Goal: Information Seeking & Learning: Learn about a topic

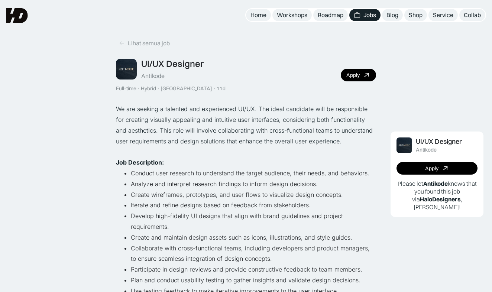
click at [14, 21] on img at bounding box center [17, 15] width 22 height 15
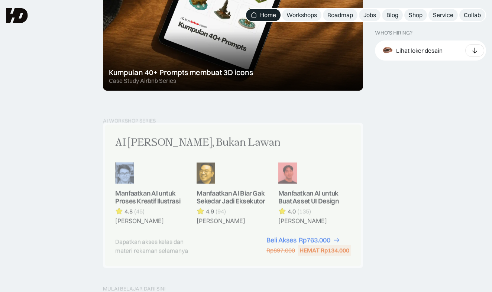
scroll to position [423, 0]
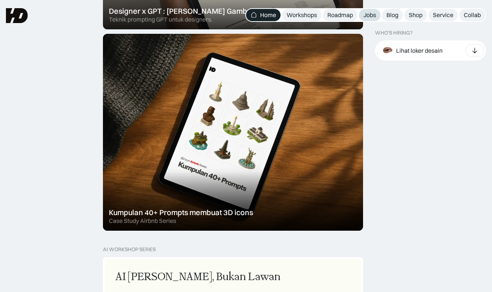
click at [372, 10] on link "Jobs" at bounding box center [370, 15] width 22 height 12
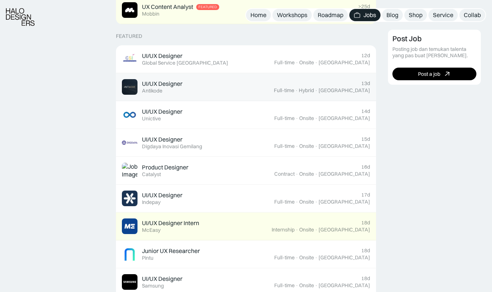
scroll to position [275, 0]
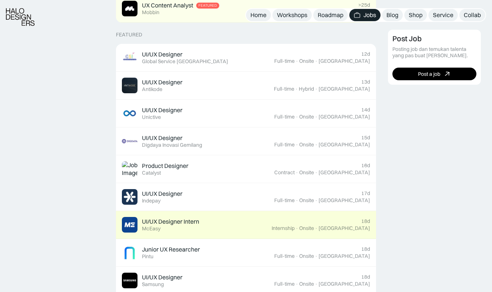
click at [212, 223] on div "UI/UX Designer Intern Featured McEasy" at bounding box center [197, 225] width 150 height 16
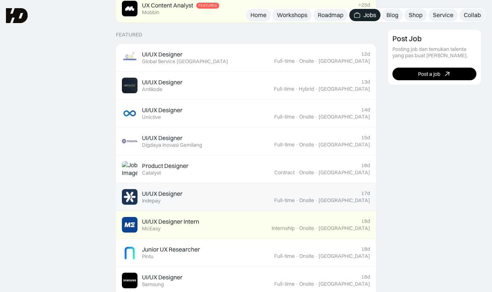
click at [200, 194] on div "UI/UX Designer Featured Indepay" at bounding box center [198, 197] width 152 height 16
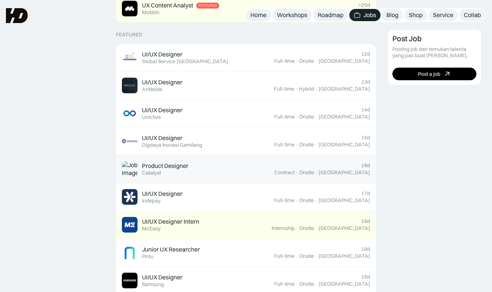
click at [205, 171] on div "Product Designer Featured Catalyst" at bounding box center [198, 169] width 152 height 16
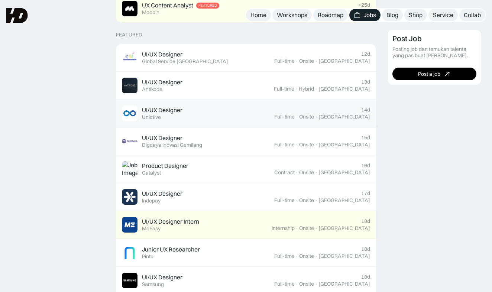
click at [219, 114] on div "UI/UX Designer Featured Unictive" at bounding box center [198, 113] width 152 height 16
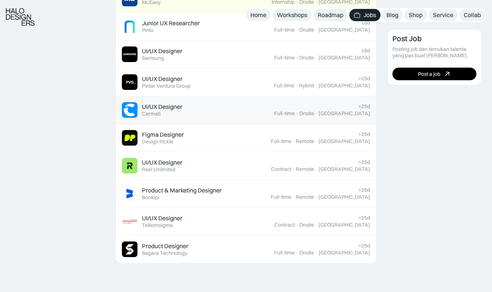
scroll to position [509, 0]
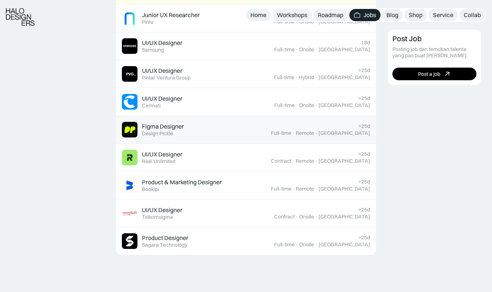
click at [178, 130] on div "Figma Designer Featured Design Pickle" at bounding box center [163, 130] width 42 height 14
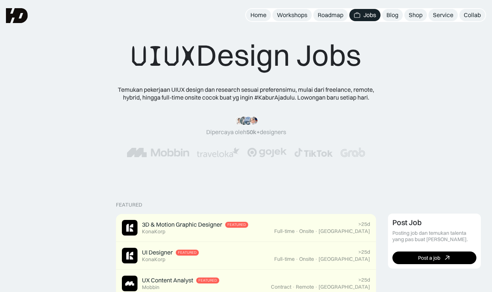
scroll to position [-2, 0]
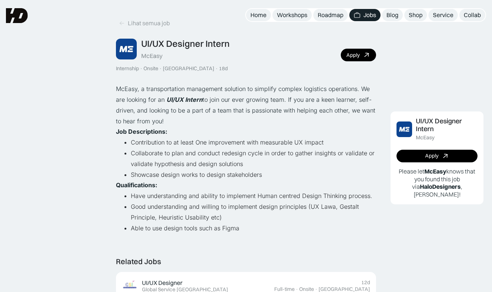
scroll to position [20, 0]
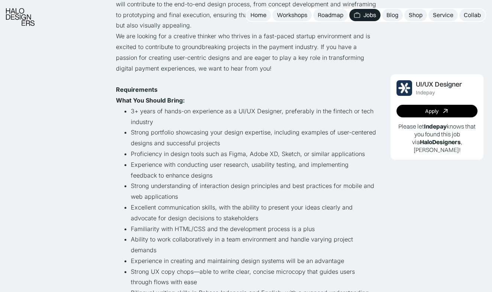
scroll to position [188, 0]
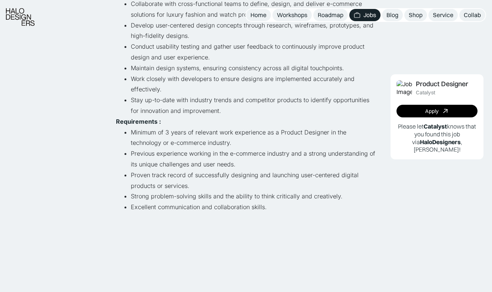
scroll to position [188, 0]
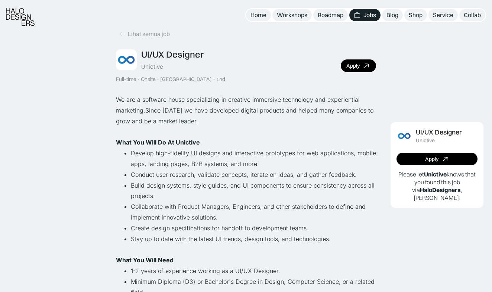
scroll to position [57, 0]
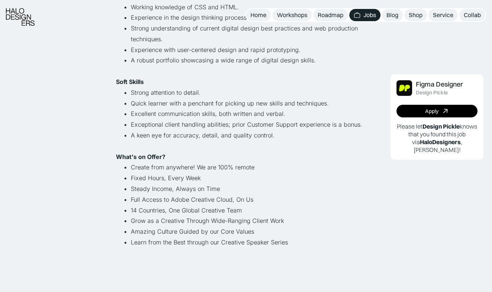
scroll to position [402, 0]
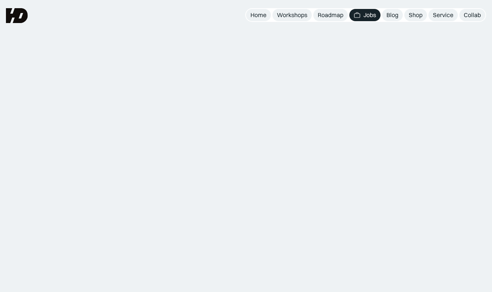
scroll to position [204, 0]
